Goal: Information Seeking & Learning: Learn about a topic

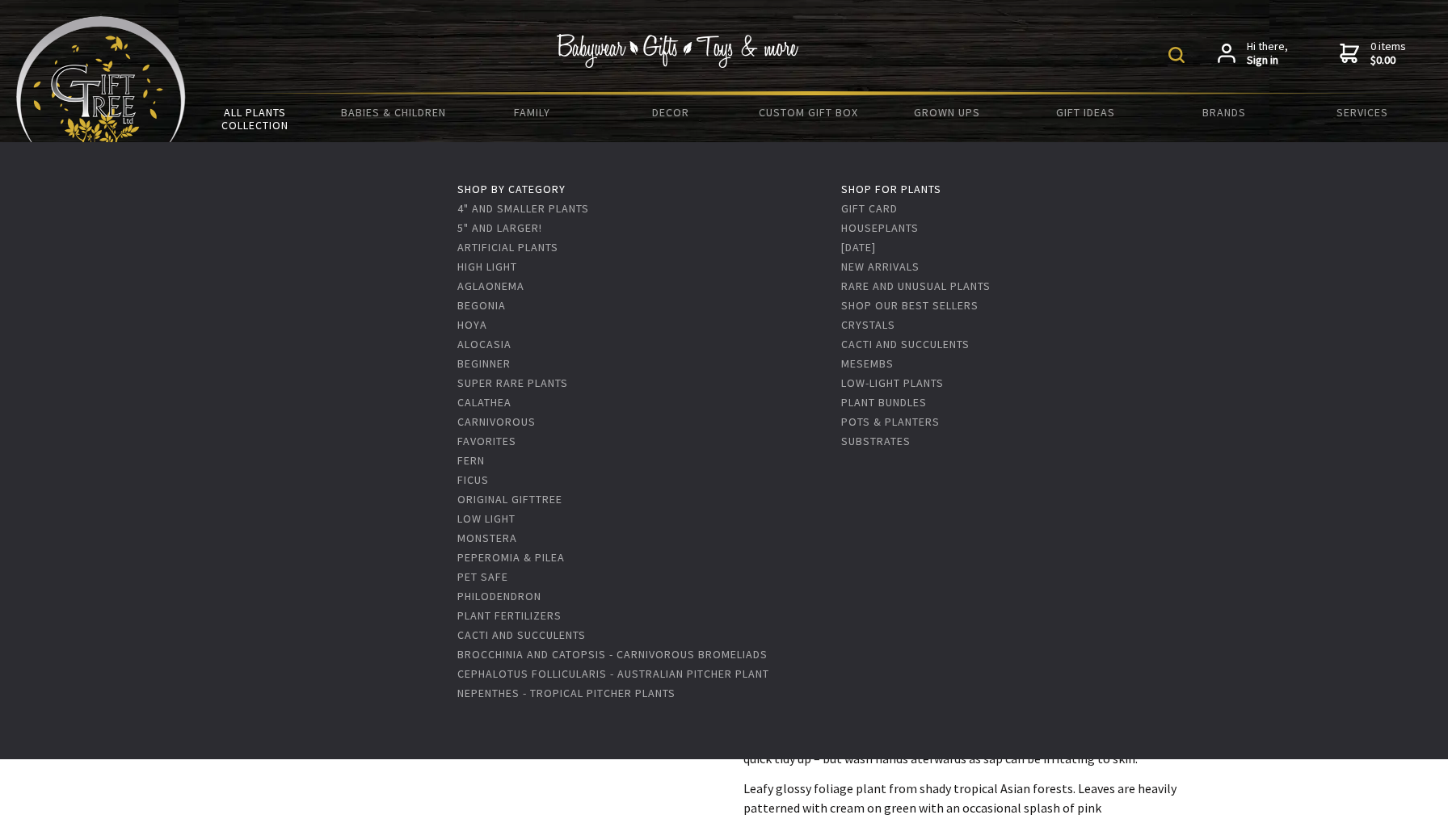
click at [248, 123] on link "All Plants Collection" at bounding box center [255, 119] width 138 height 47
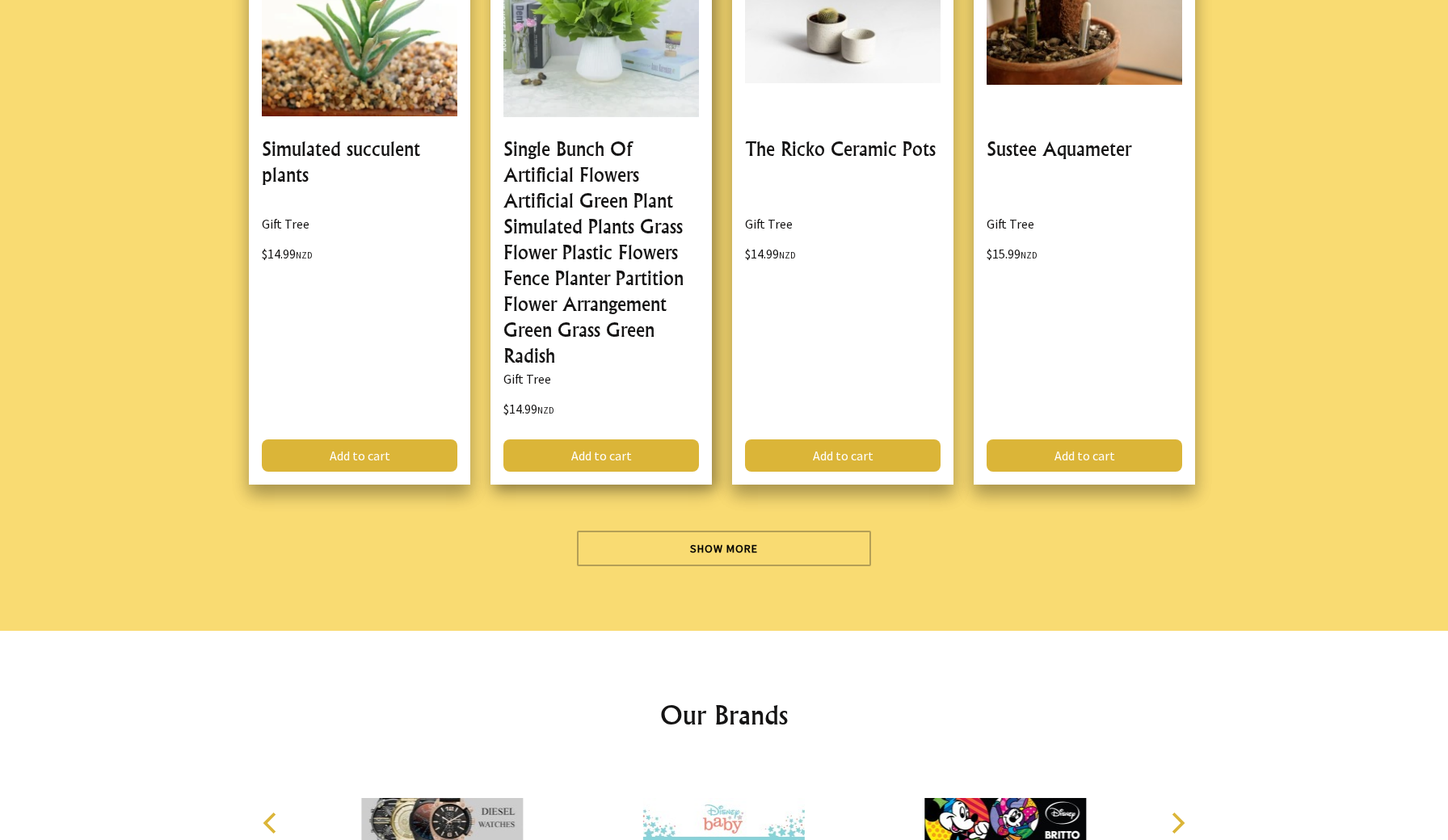
scroll to position [4541, 0]
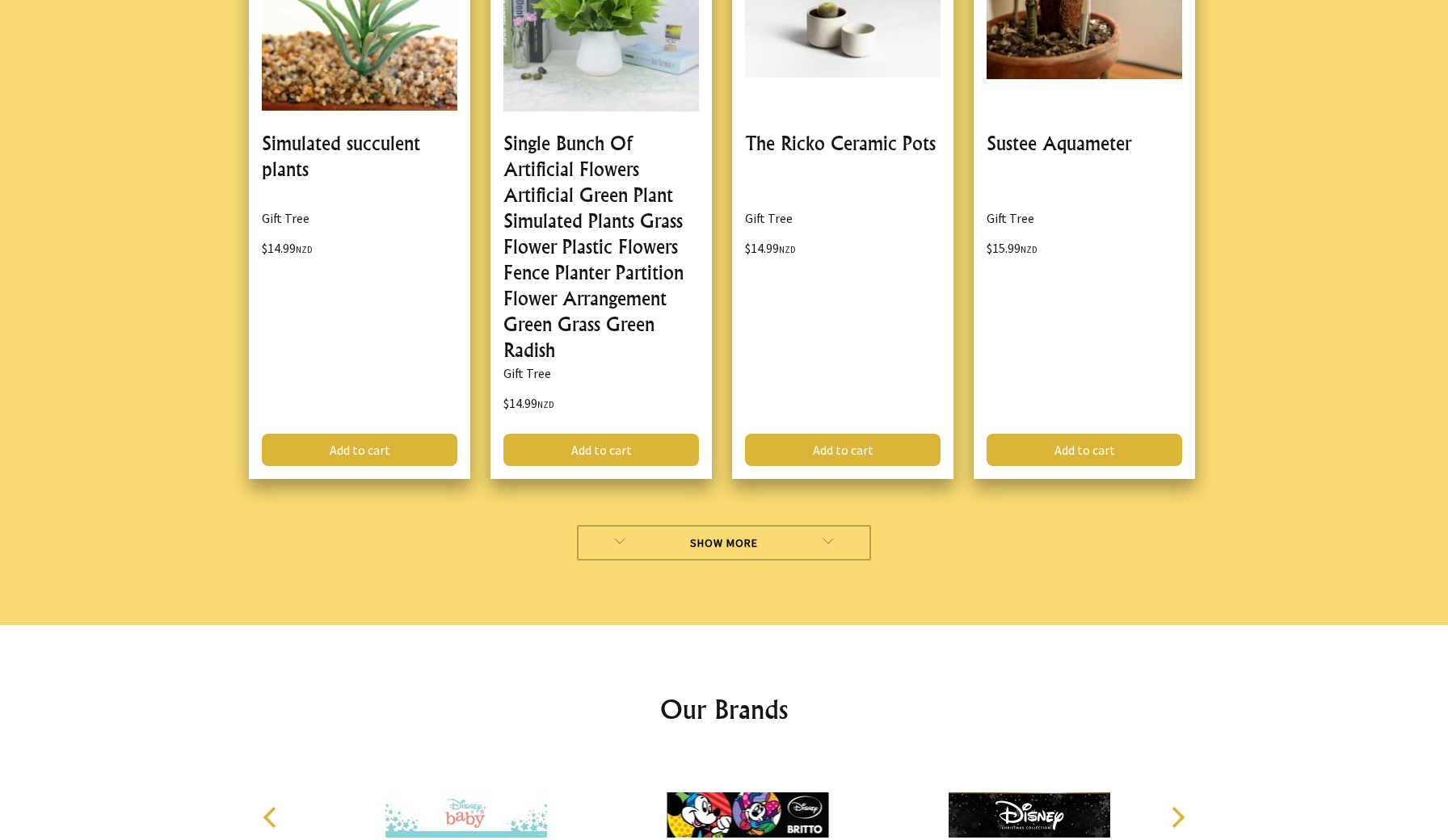
click at [668, 540] on link "Show More" at bounding box center [724, 543] width 295 height 36
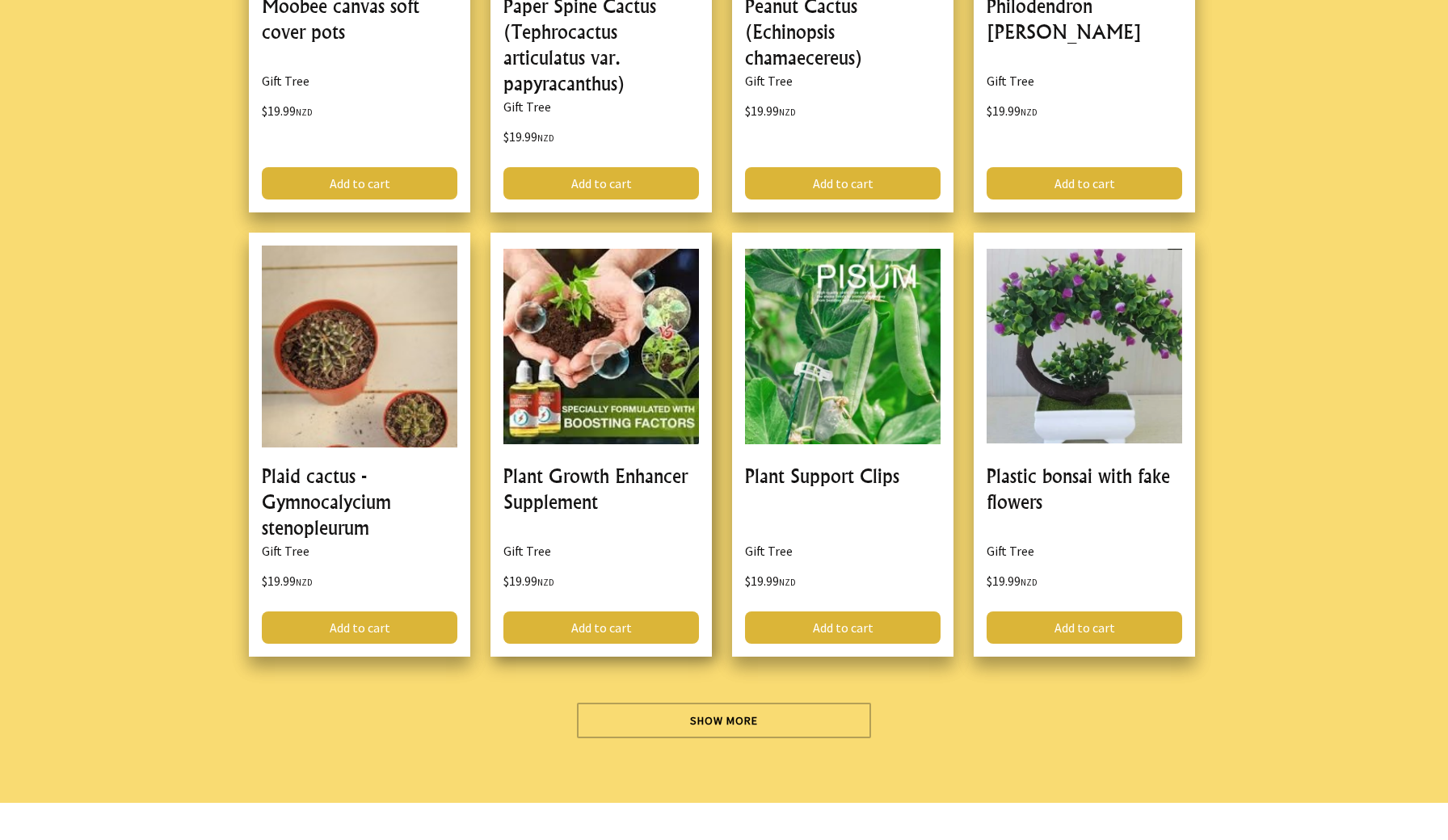
scroll to position [9004, 0]
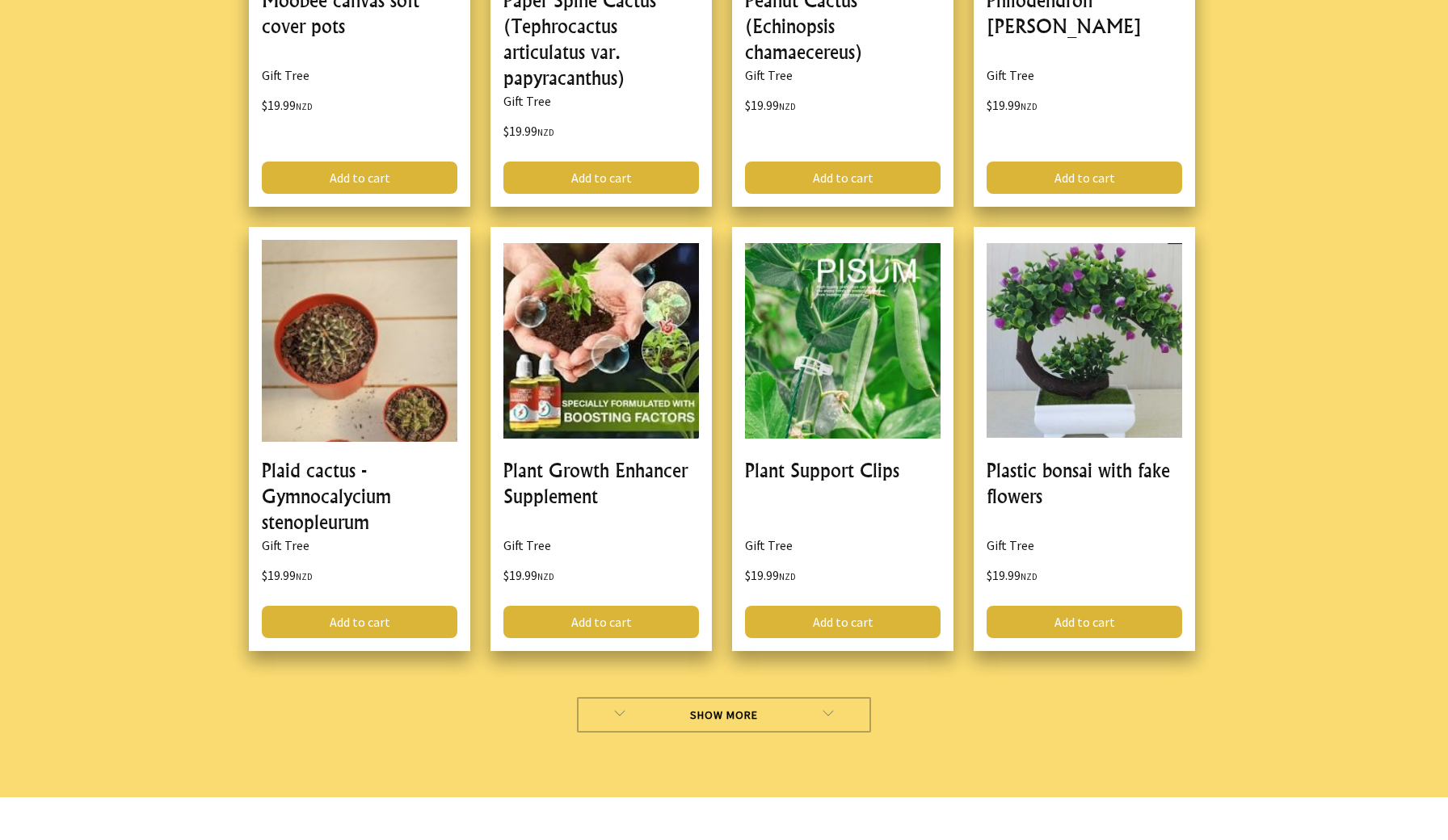
click at [793, 704] on link "Show More" at bounding box center [724, 715] width 295 height 36
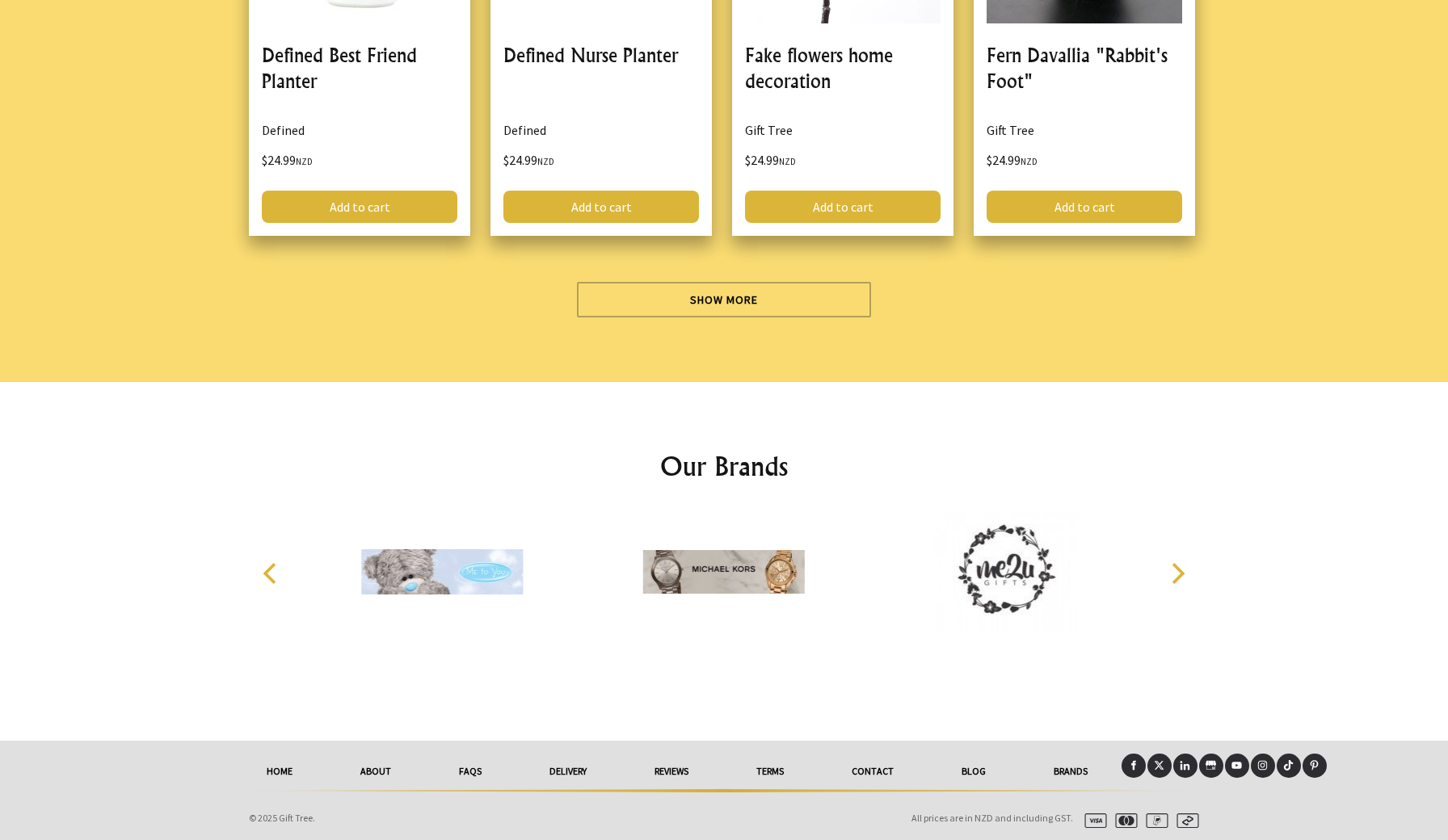
scroll to position [13988, 0]
click at [701, 289] on link "Show More" at bounding box center [724, 300] width 295 height 36
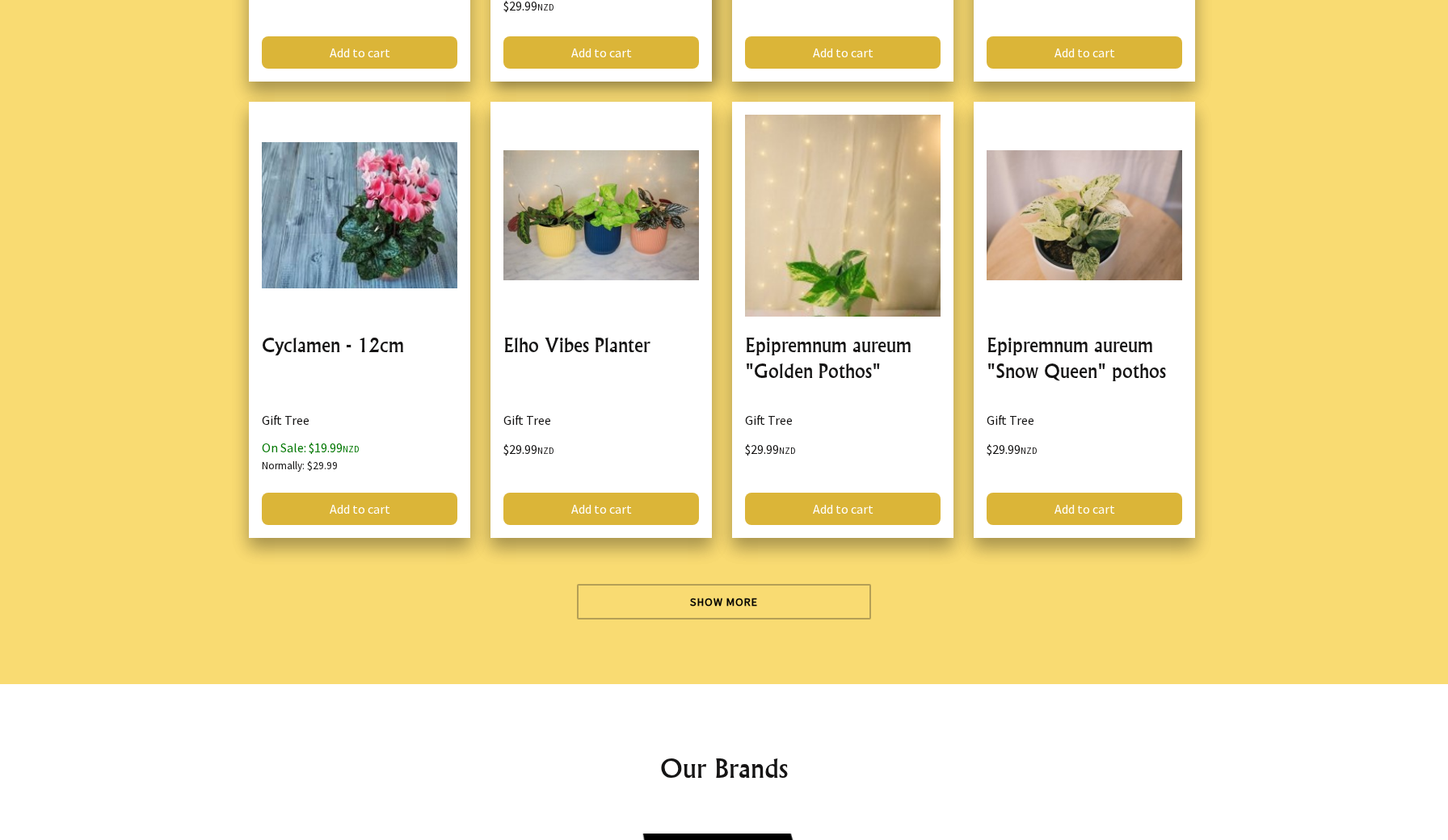
scroll to position [18581, 0]
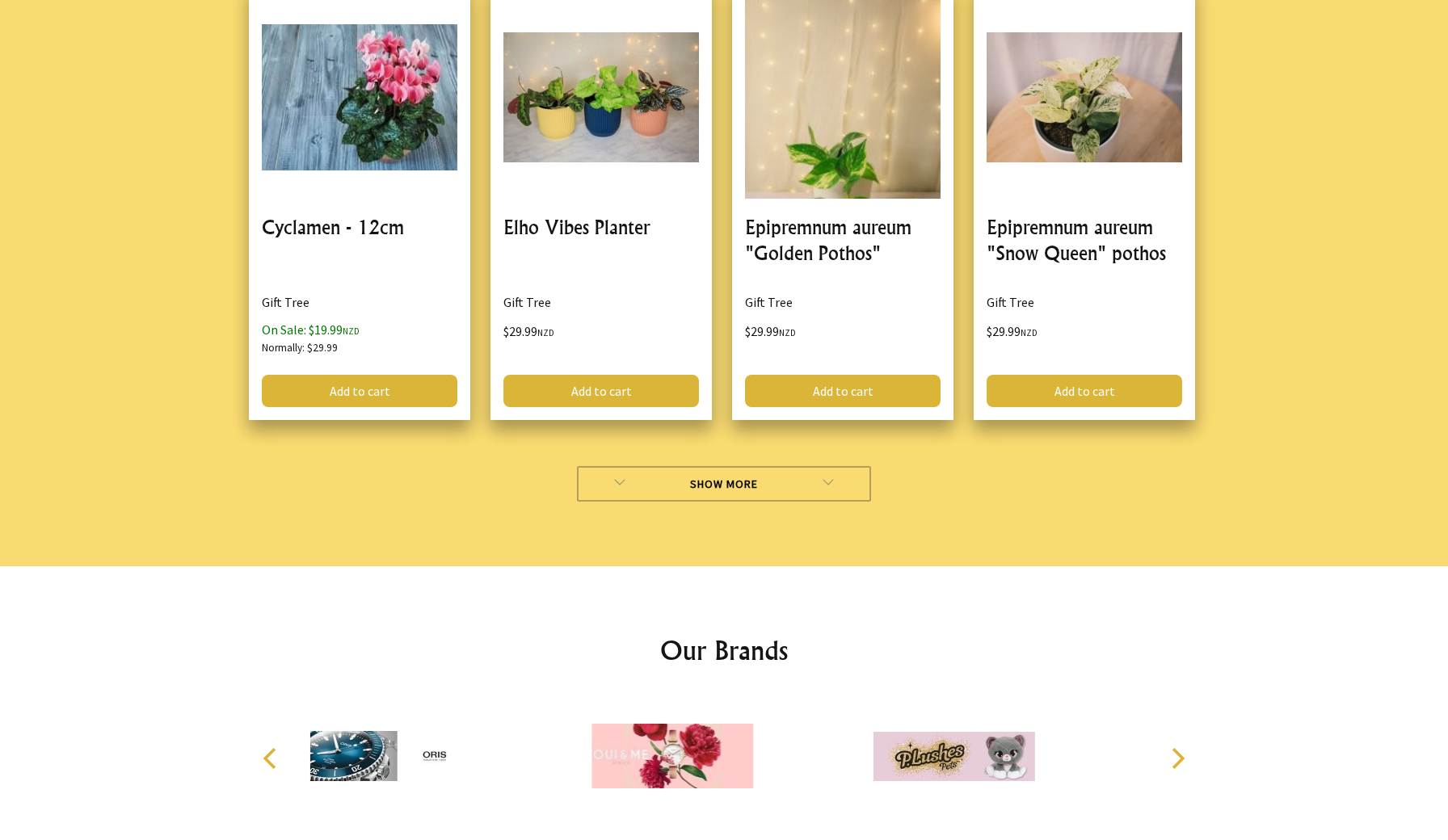
click at [674, 470] on link "Show More" at bounding box center [724, 484] width 295 height 36
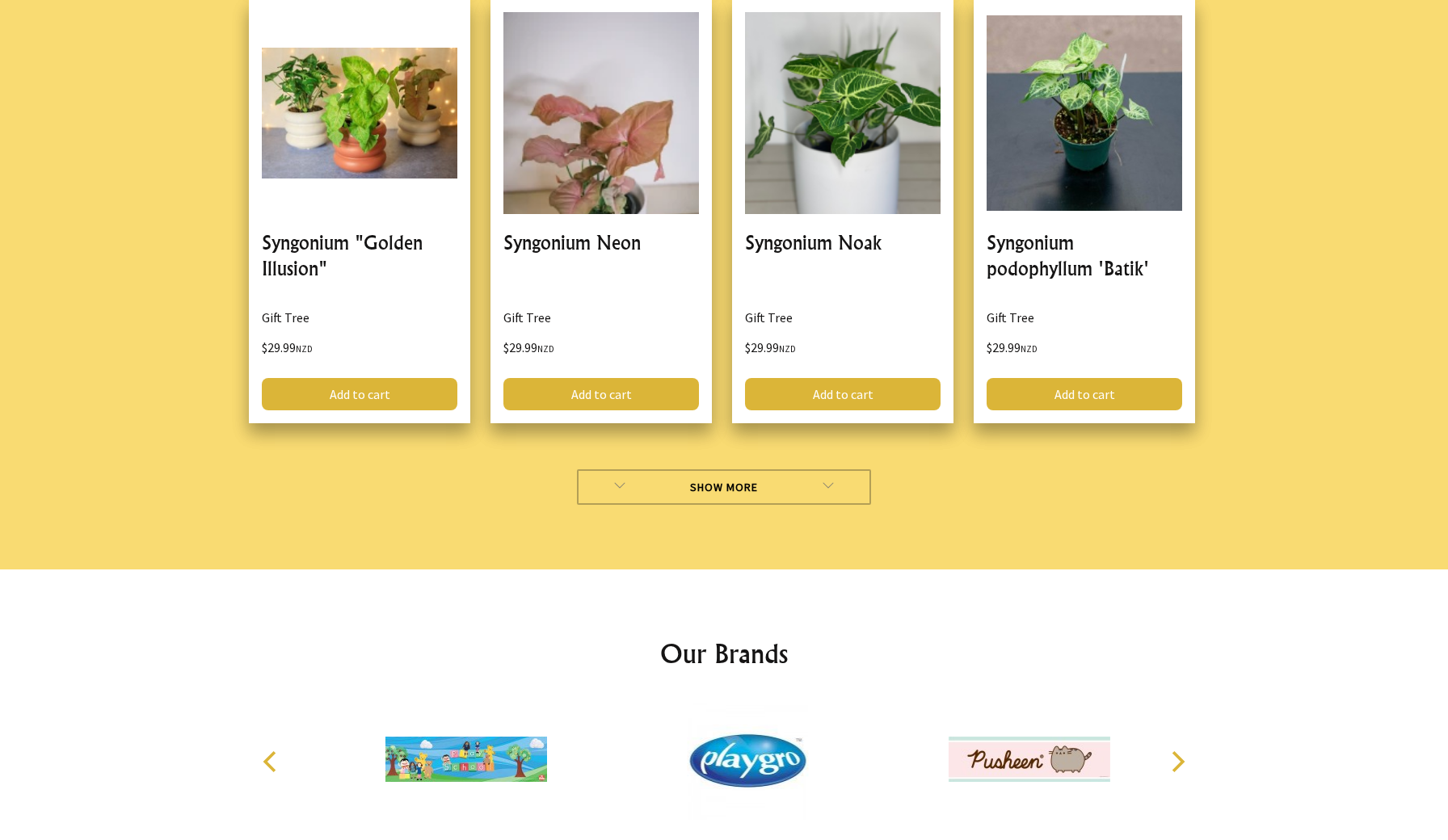
scroll to position [23153, 0]
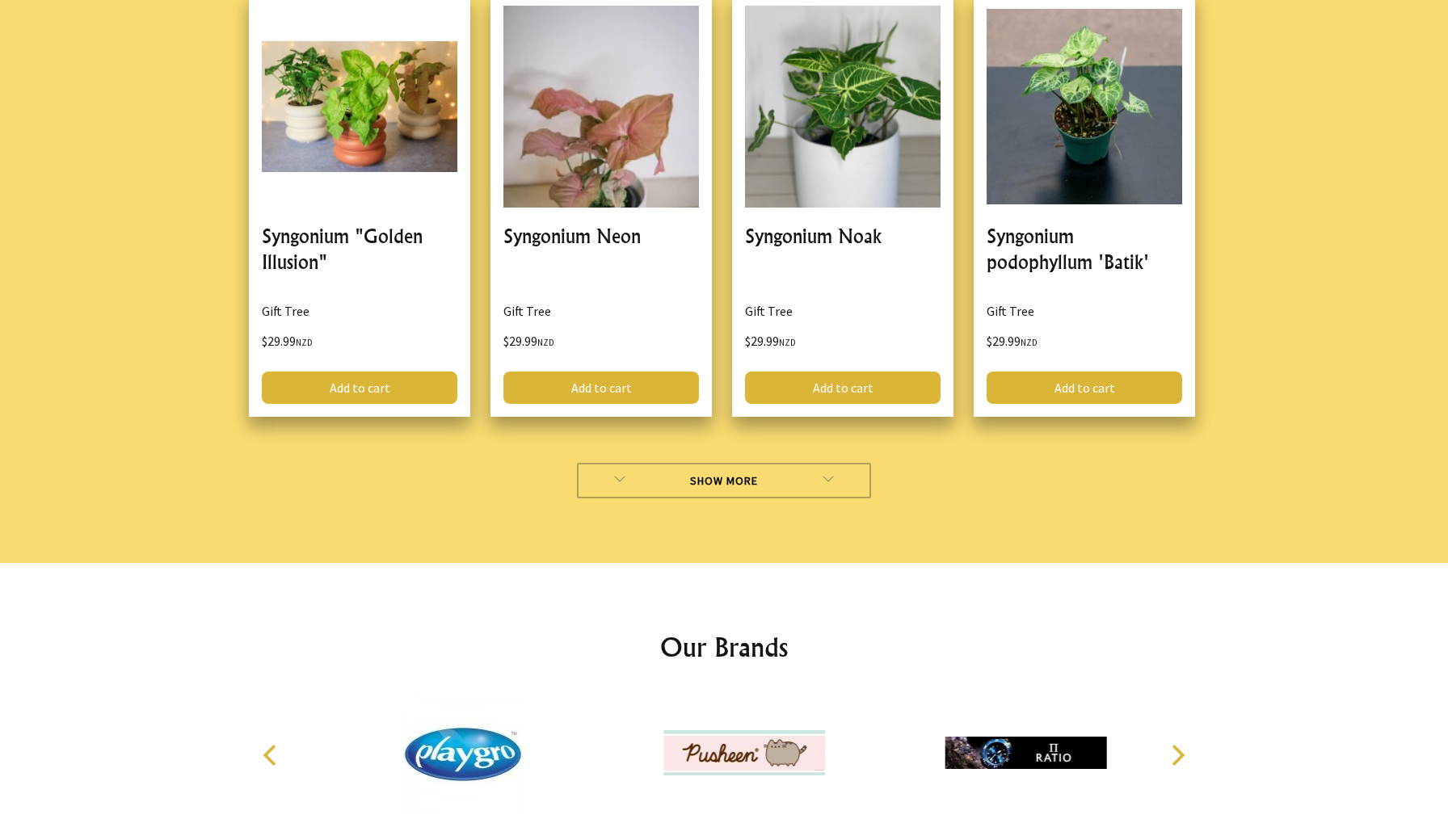
click at [669, 470] on link "Show More" at bounding box center [724, 481] width 295 height 36
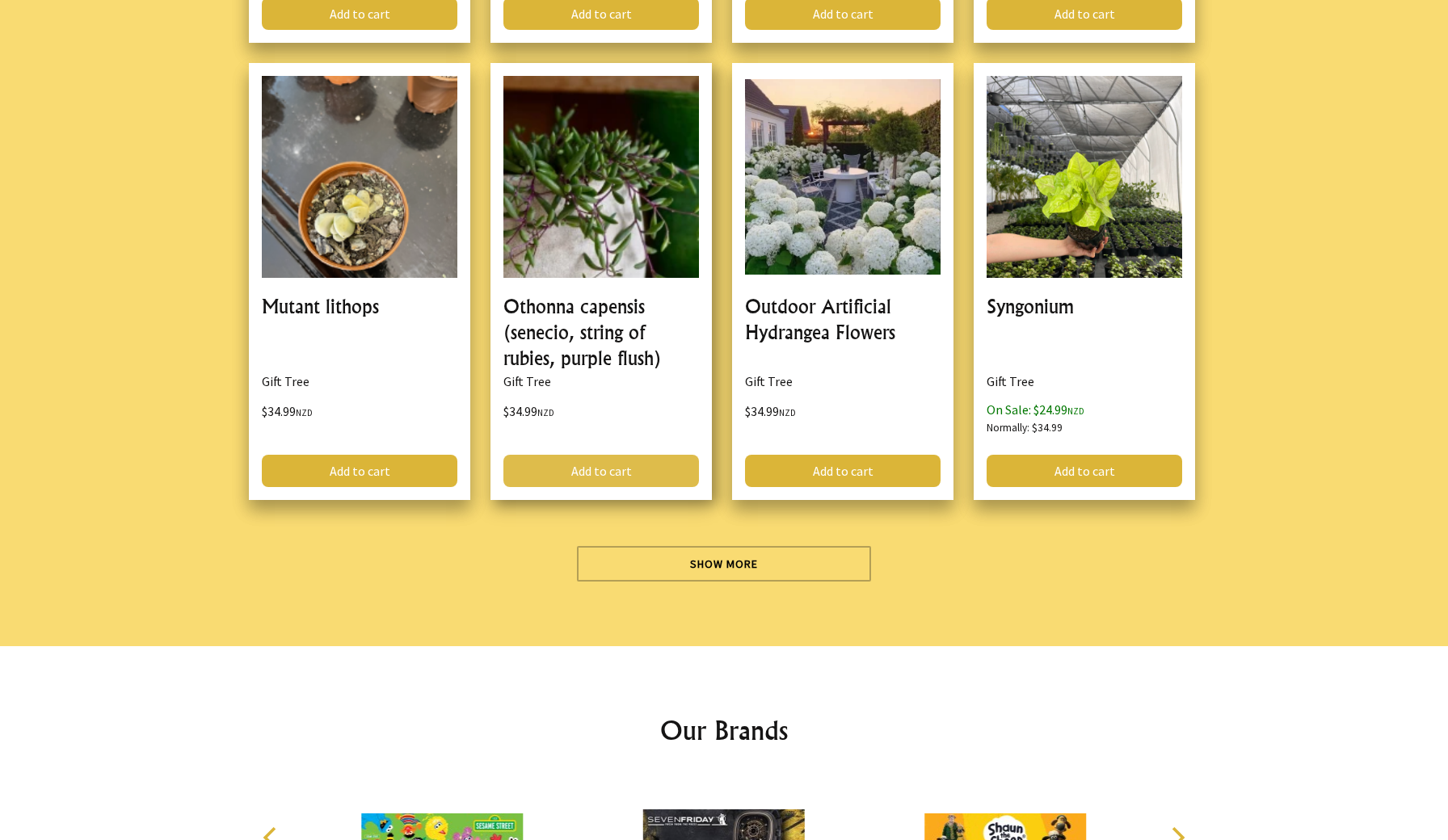
scroll to position [27544, 0]
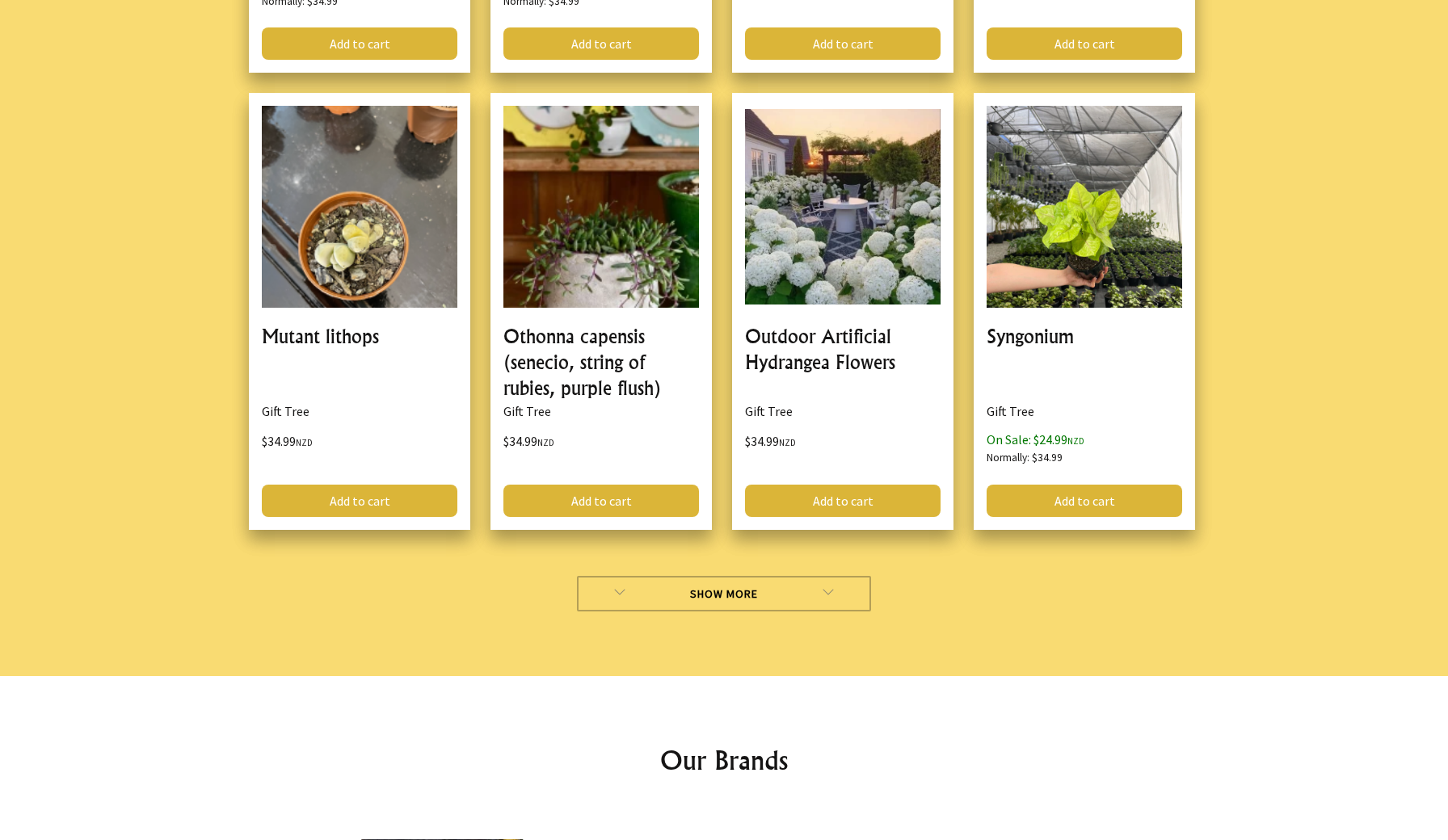
click at [674, 577] on link "Show More" at bounding box center [724, 594] width 295 height 36
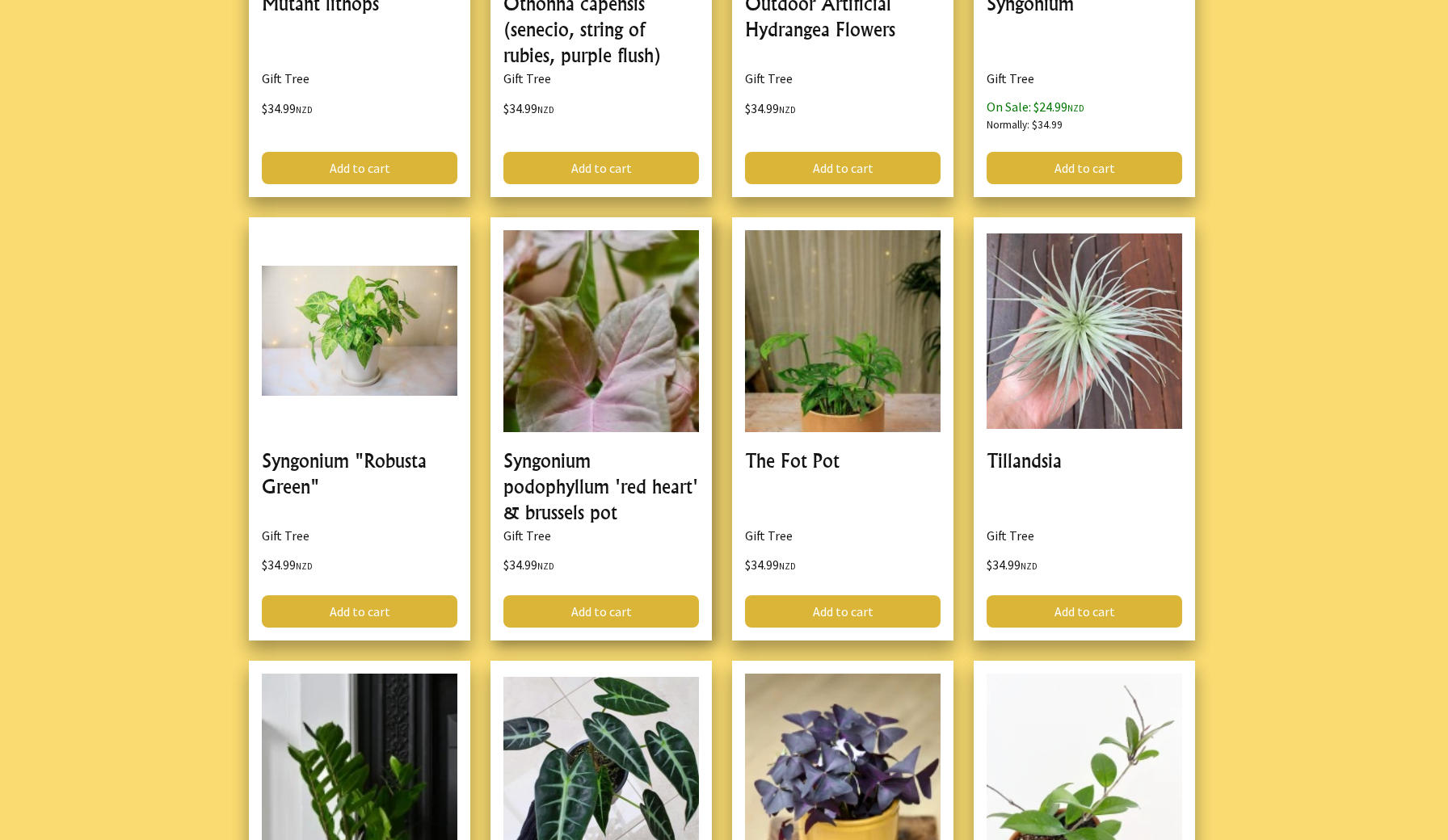
scroll to position [27877, 0]
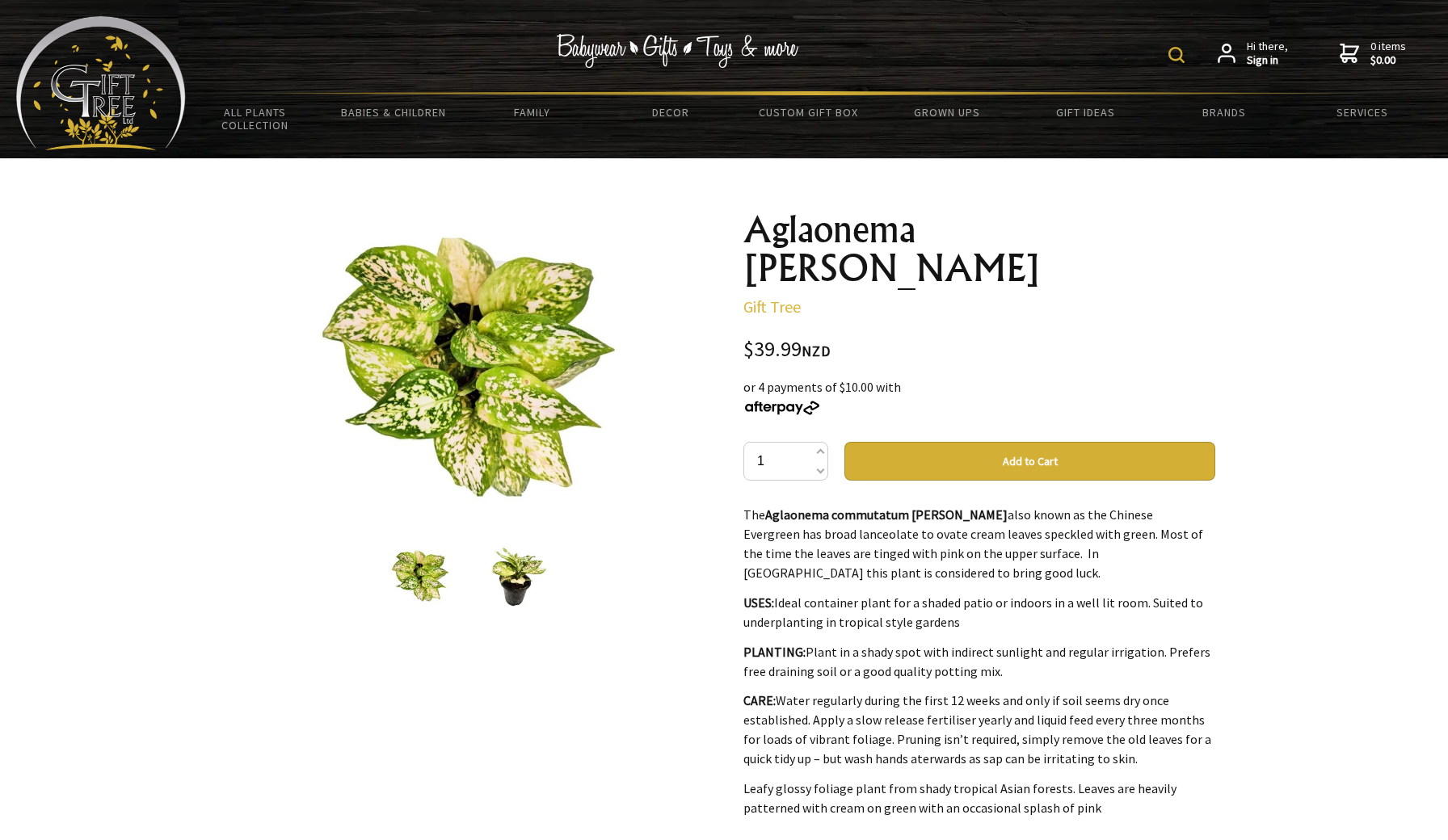
click at [516, 583] on img at bounding box center [517, 576] width 61 height 61
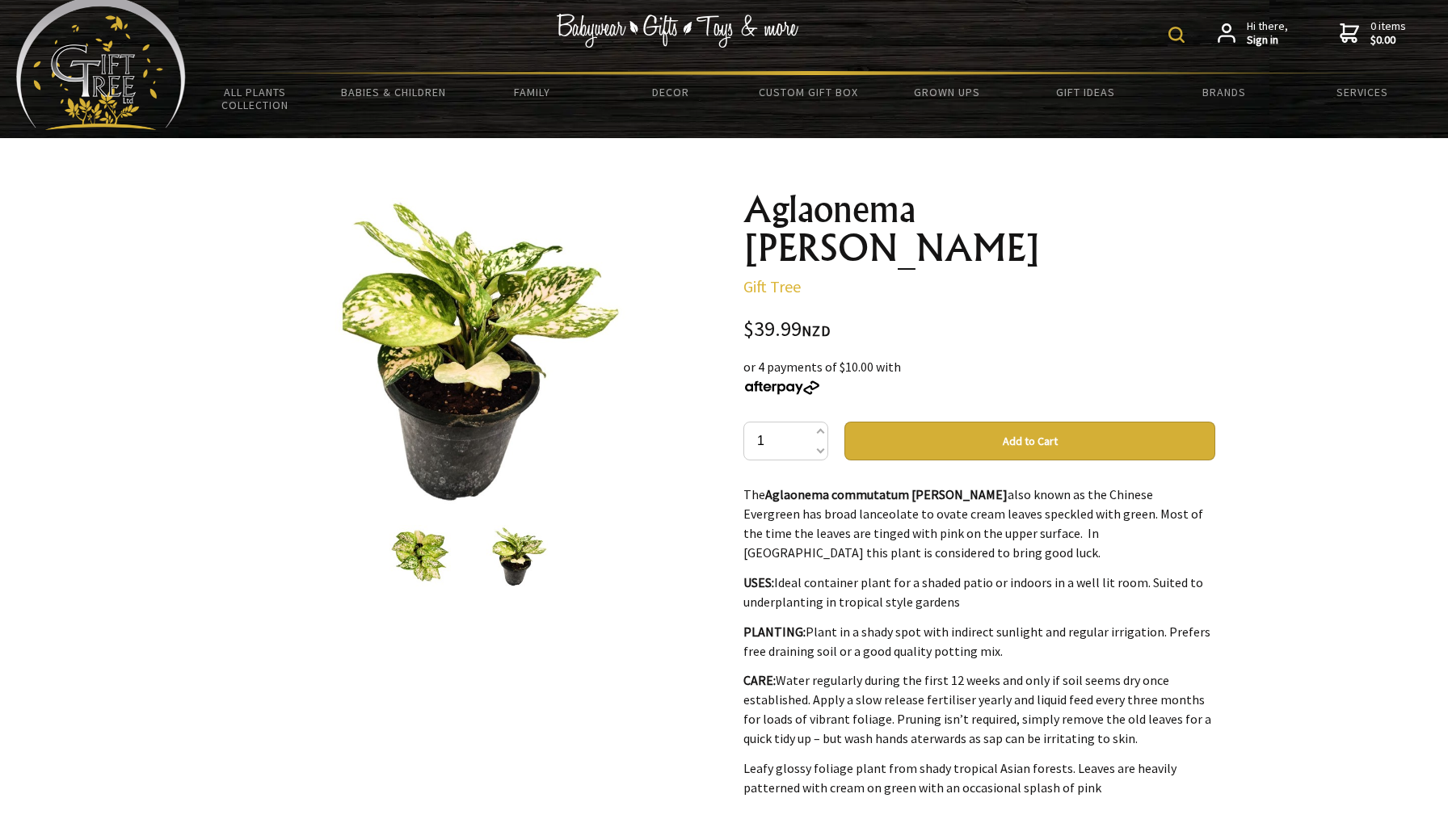
scroll to position [20, 0]
